Goal: Task Accomplishment & Management: Manage account settings

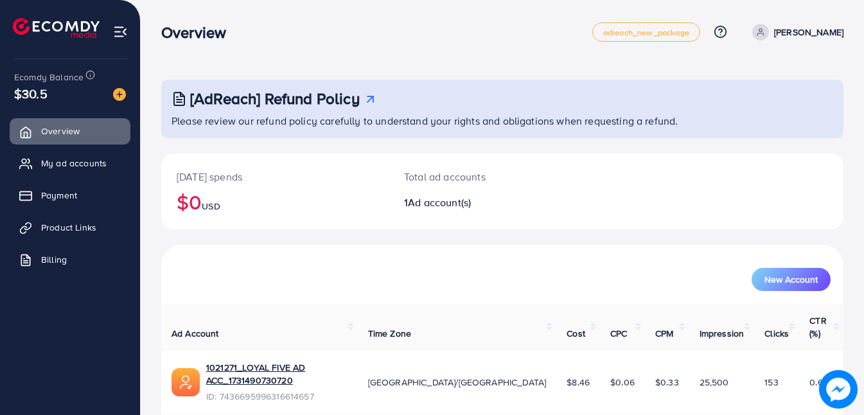
scroll to position [27, 0]
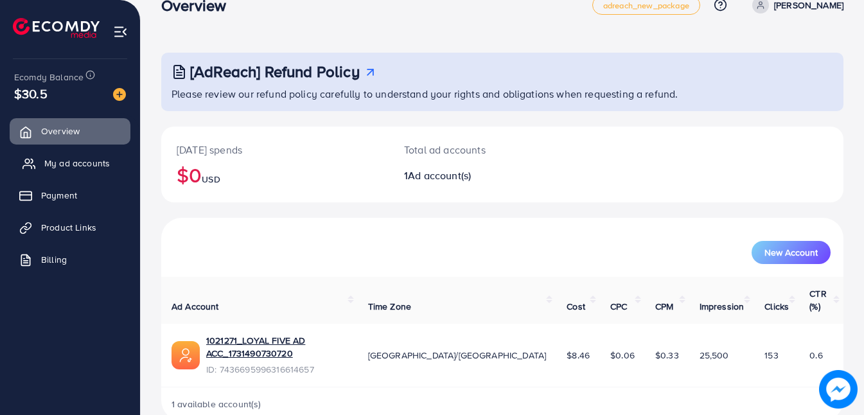
click at [78, 167] on span "My ad accounts" at bounding box center [76, 163] width 65 height 13
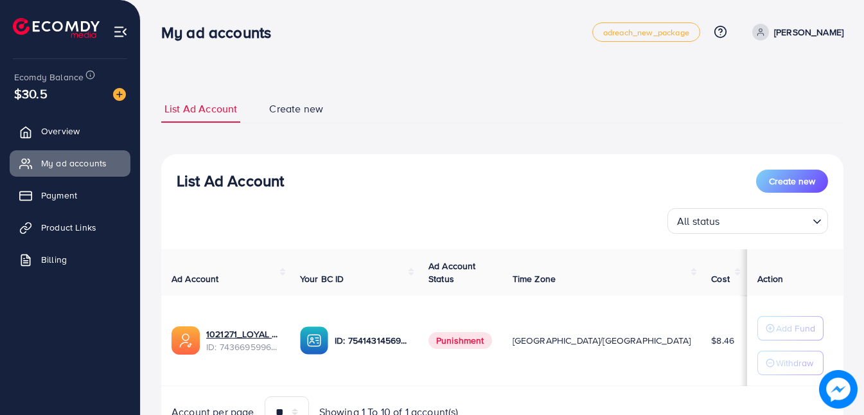
click at [328, 343] on img at bounding box center [314, 340] width 28 height 28
click at [418, 266] on th "Your BC ID" at bounding box center [354, 272] width 128 height 47
click at [418, 274] on th "Your BC ID" at bounding box center [354, 272] width 128 height 47
click at [744, 347] on td "$11.54" at bounding box center [771, 340] width 55 height 91
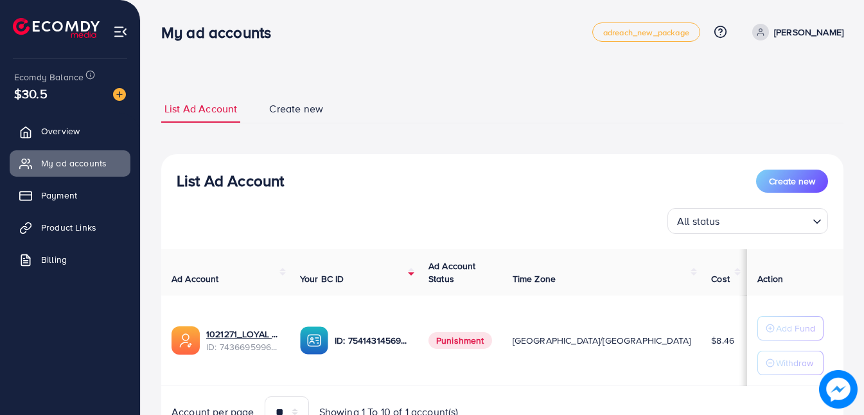
click at [744, 347] on td "$11.54" at bounding box center [771, 340] width 55 height 91
click at [711, 337] on span "$8.46" at bounding box center [722, 340] width 23 height 13
